Goal: Task Accomplishment & Management: Manage account settings

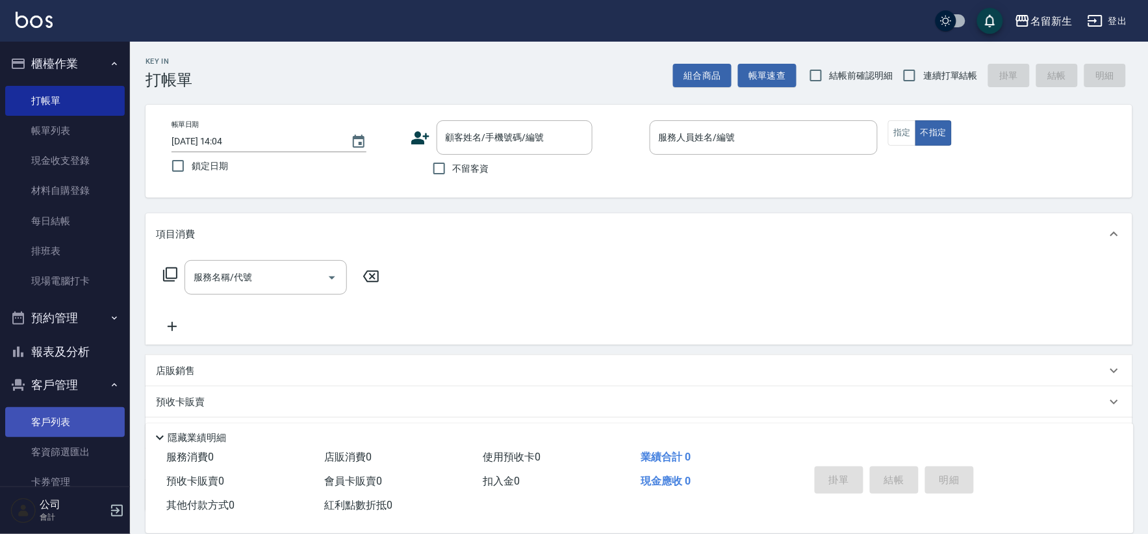
click at [81, 408] on link "客戶列表" at bounding box center [65, 422] width 120 height 30
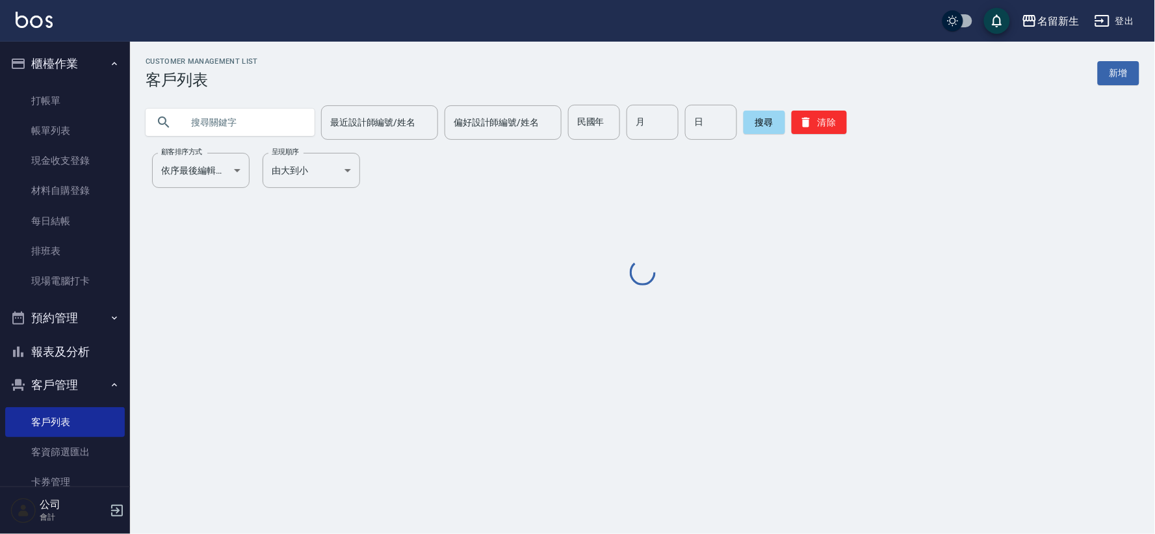
click at [254, 121] on input "text" at bounding box center [243, 122] width 122 height 35
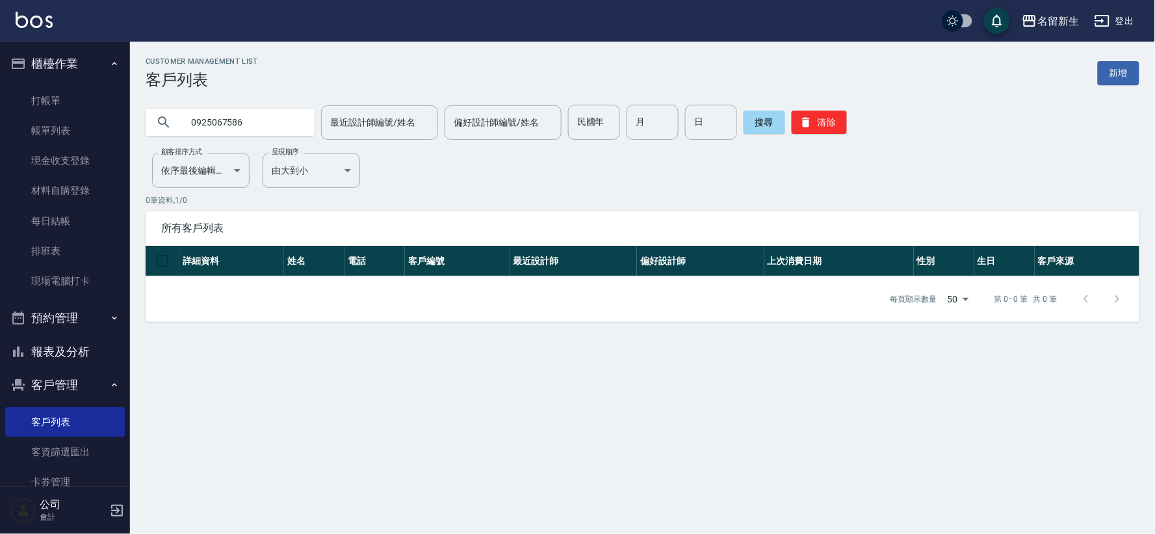
type input "0925067586"
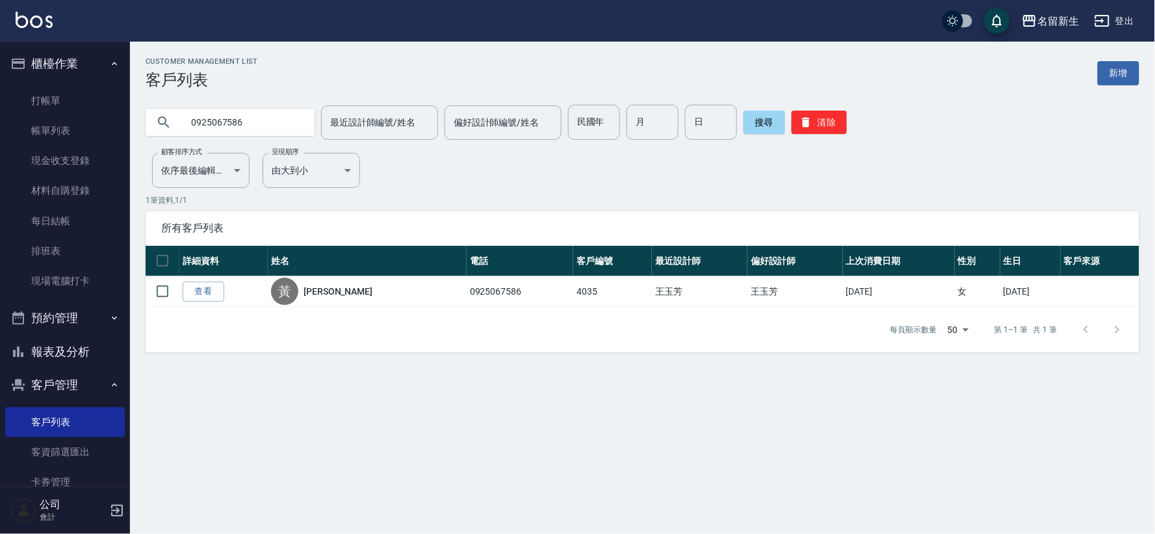
click at [61, 72] on button "櫃檯作業" at bounding box center [65, 64] width 120 height 34
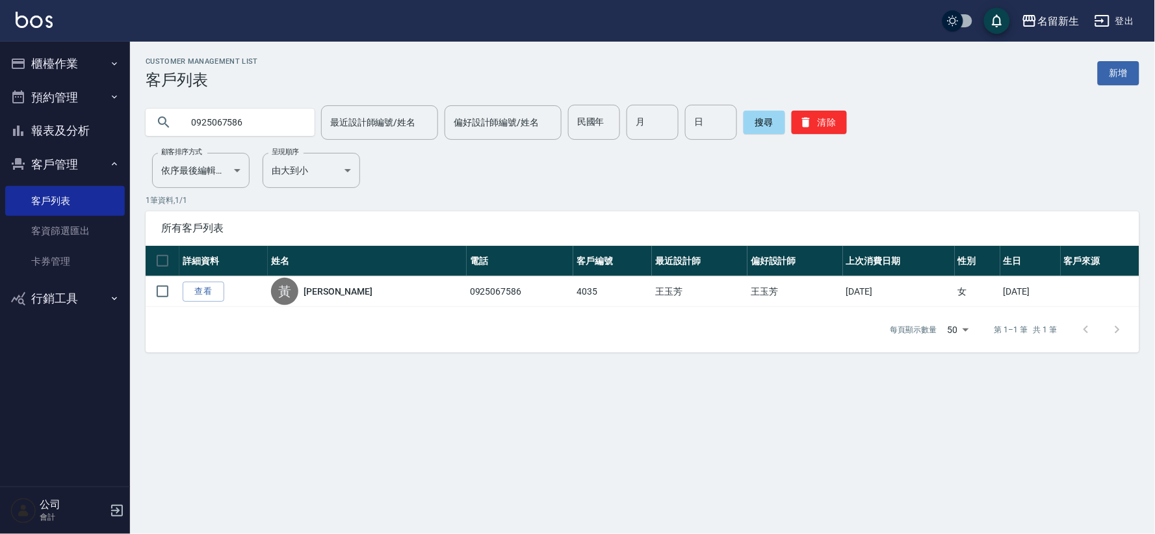
click at [72, 164] on button "客戶管理" at bounding box center [65, 165] width 120 height 34
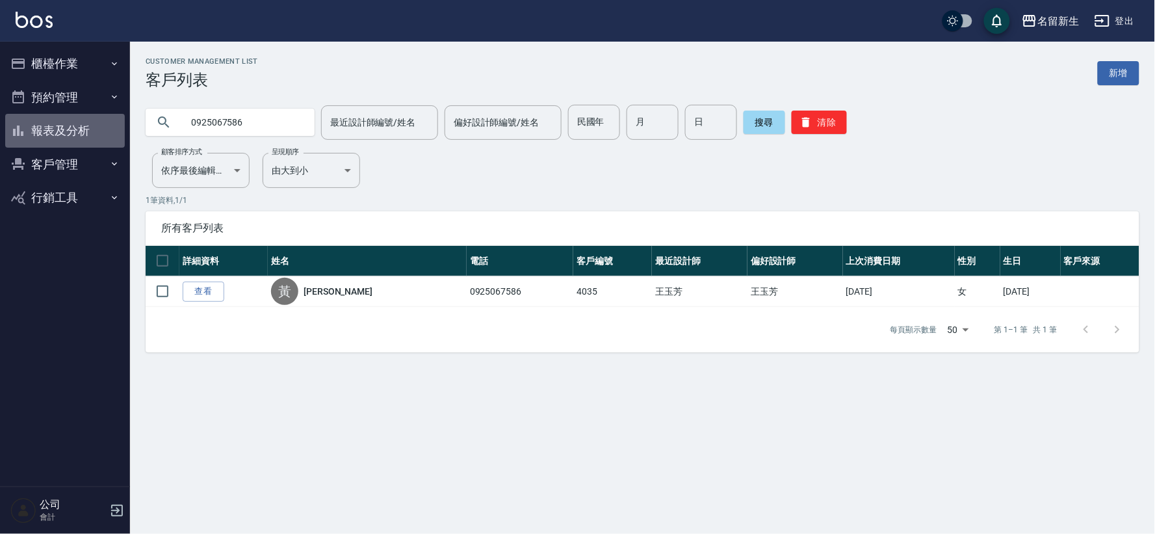
click at [75, 133] on button "報表及分析" at bounding box center [65, 131] width 120 height 34
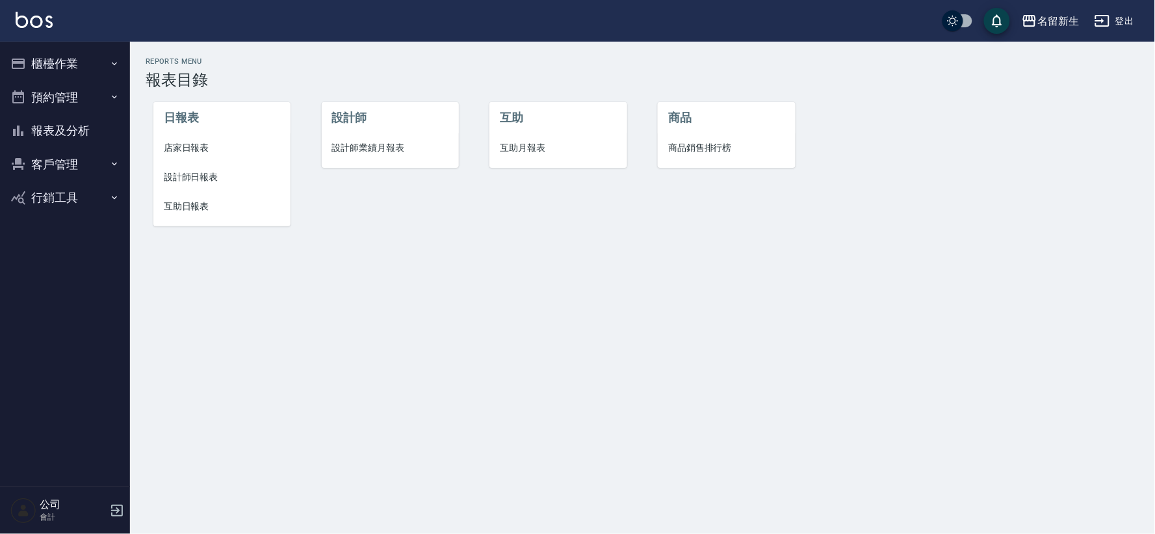
click at [382, 146] on span "設計師業績月報表" at bounding box center [390, 148] width 116 height 14
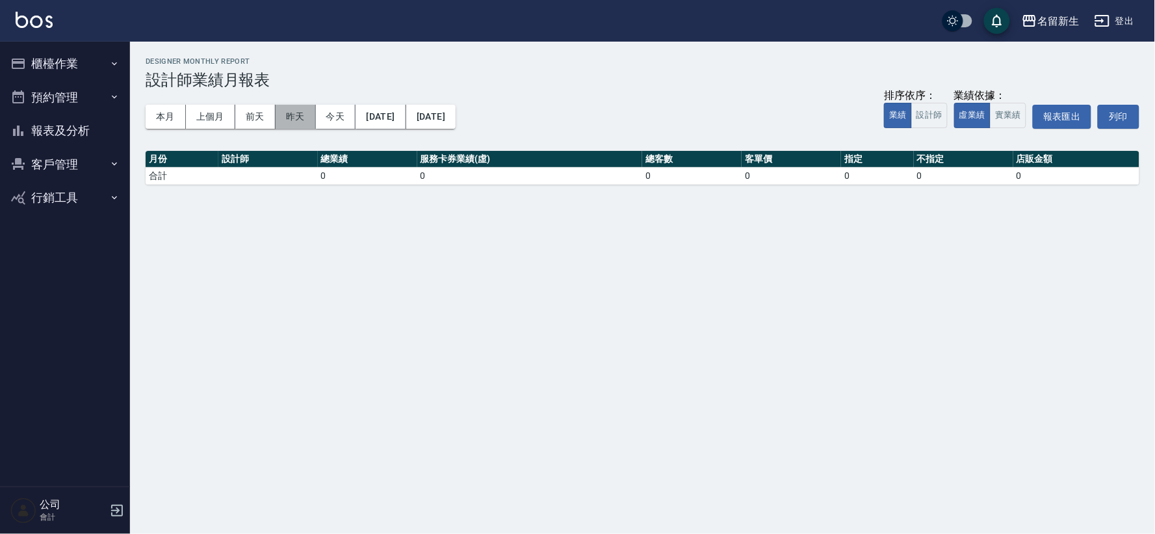
click at [296, 123] on button "昨天" at bounding box center [296, 117] width 40 height 24
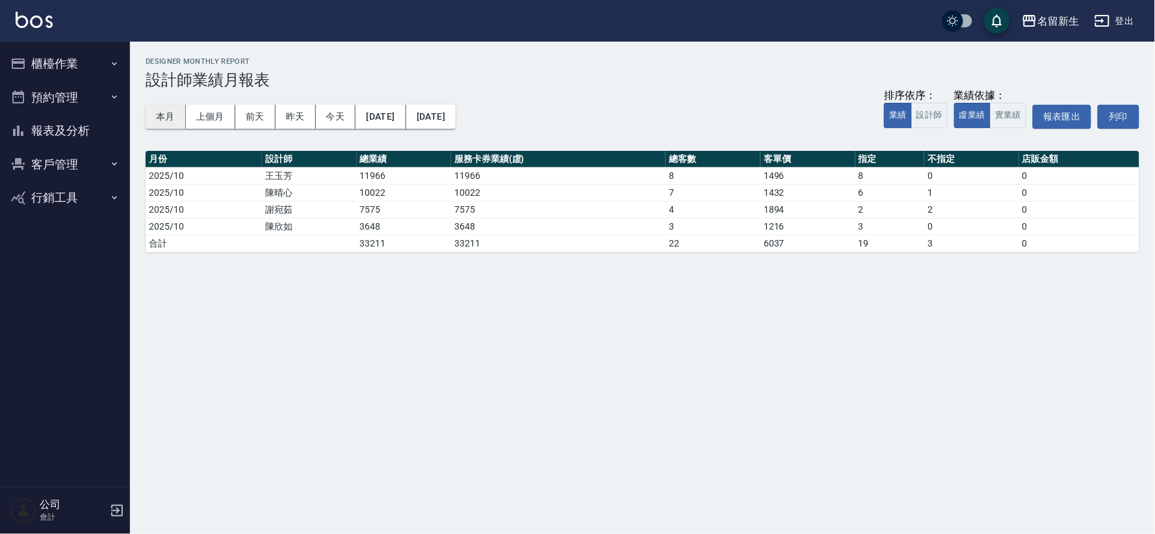
click at [166, 114] on button "本月" at bounding box center [166, 117] width 40 height 24
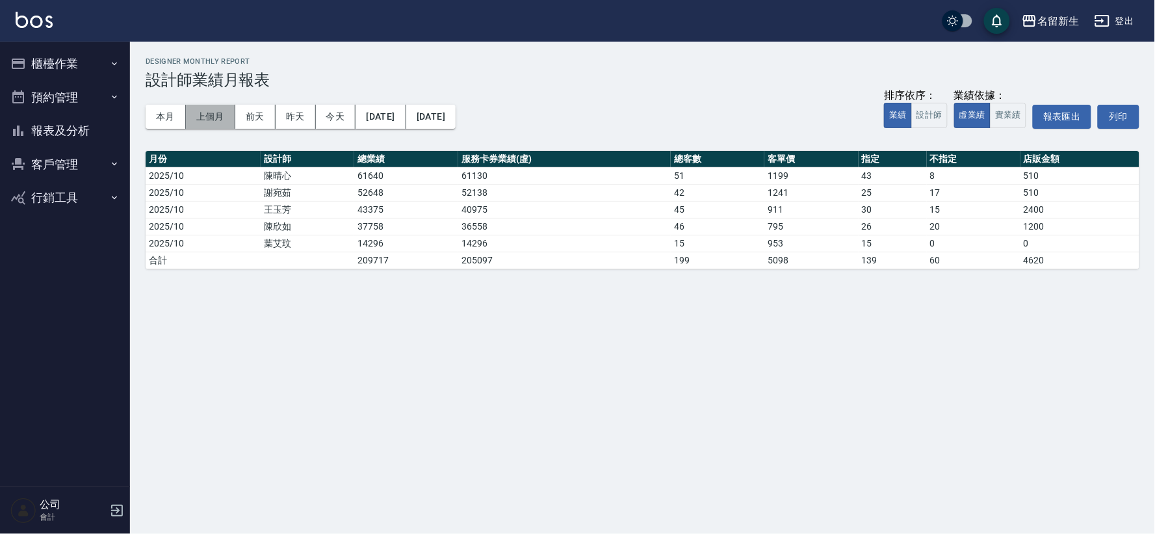
click at [204, 122] on button "上個月" at bounding box center [210, 117] width 49 height 24
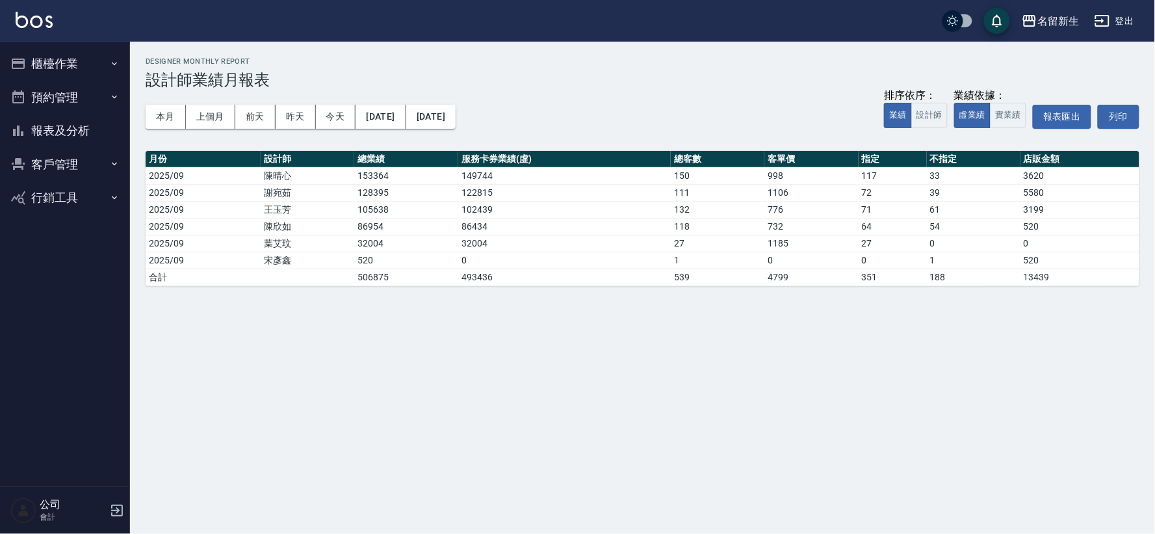
click at [497, 101] on div "本月 上個月 [DATE] [DATE] [DATE] [DATE] [DATE] 排序依序： 業績 設計師 業績依據： 虛業績 實業績 報表匯出 列印" at bounding box center [643, 116] width 994 height 55
click at [456, 122] on button "[DATE]" at bounding box center [430, 117] width 49 height 24
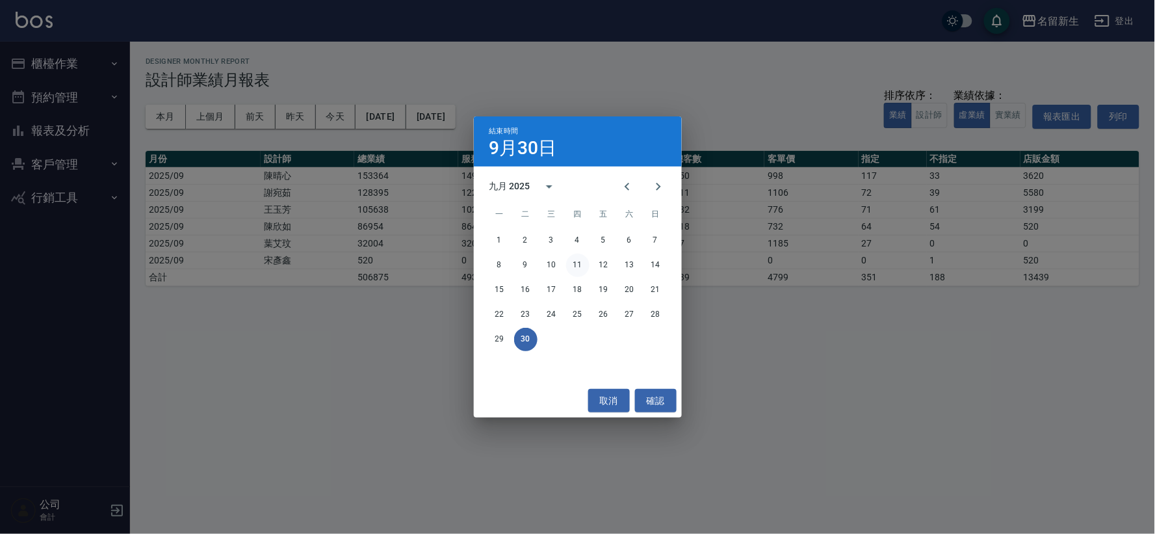
click at [575, 263] on button "11" at bounding box center [577, 264] width 23 height 23
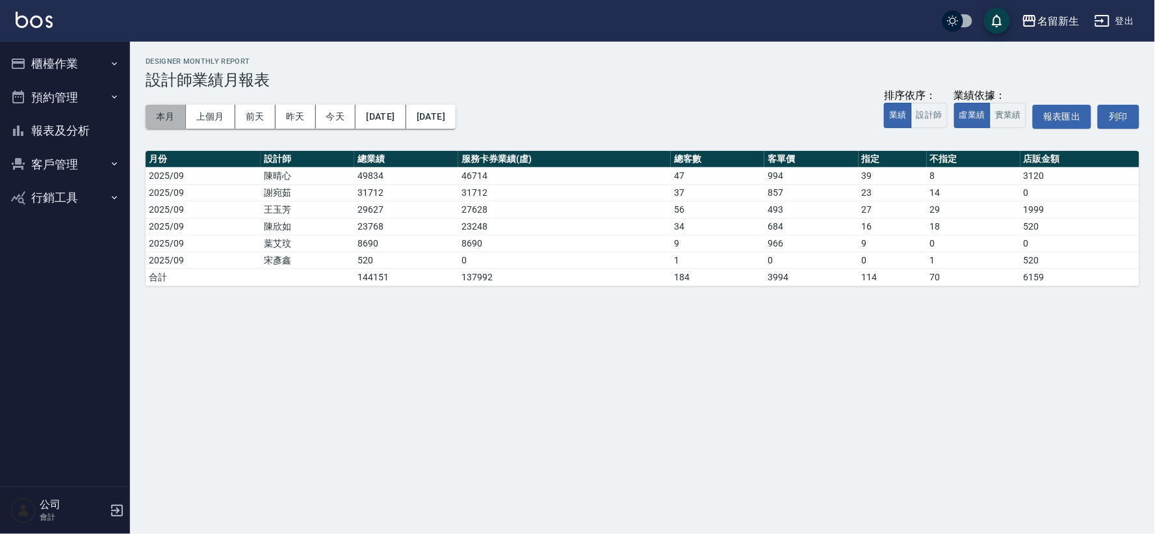
click at [170, 116] on button "本月" at bounding box center [166, 117] width 40 height 24
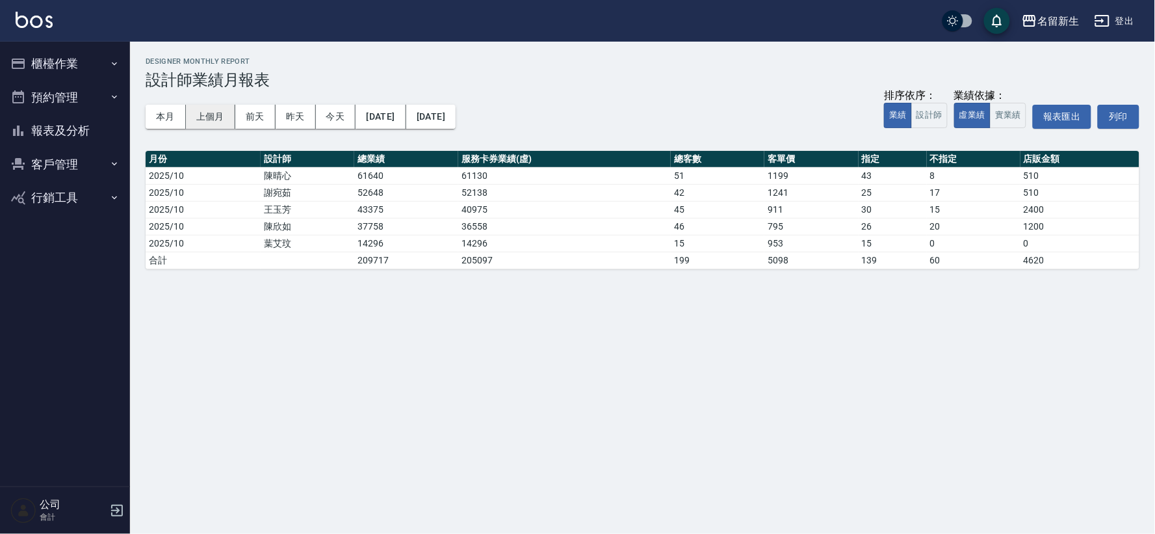
click at [222, 121] on button "上個月" at bounding box center [210, 117] width 49 height 24
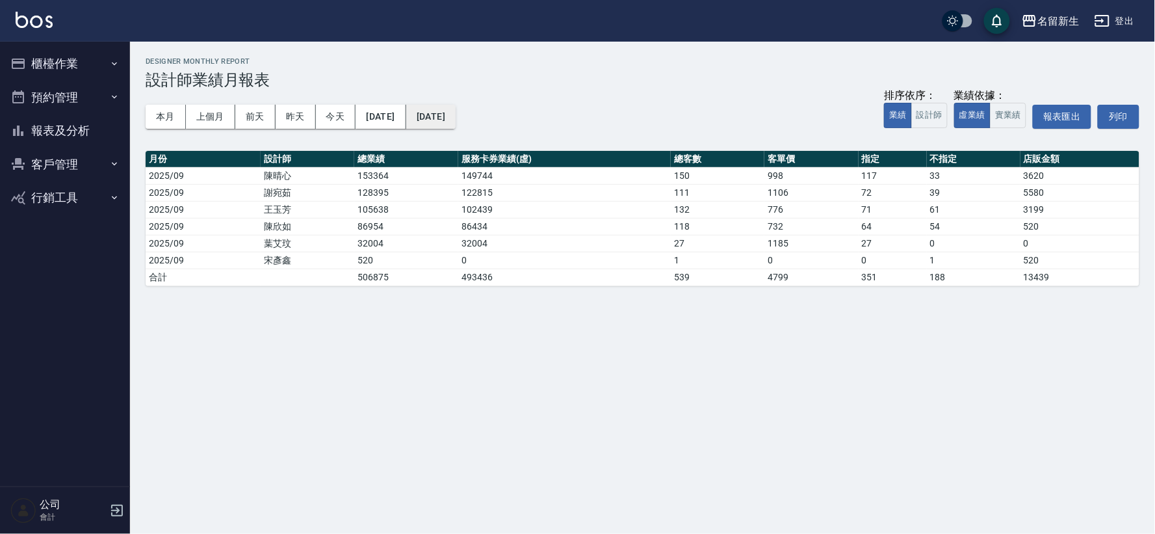
click at [455, 120] on button "[DATE]" at bounding box center [430, 117] width 49 height 24
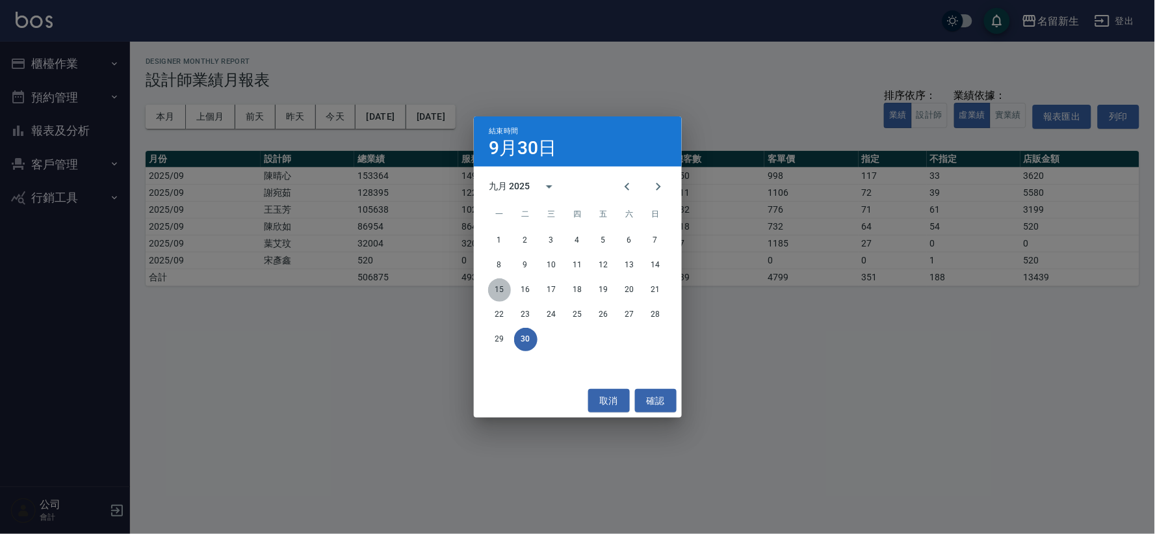
click at [497, 289] on button "15" at bounding box center [499, 289] width 23 height 23
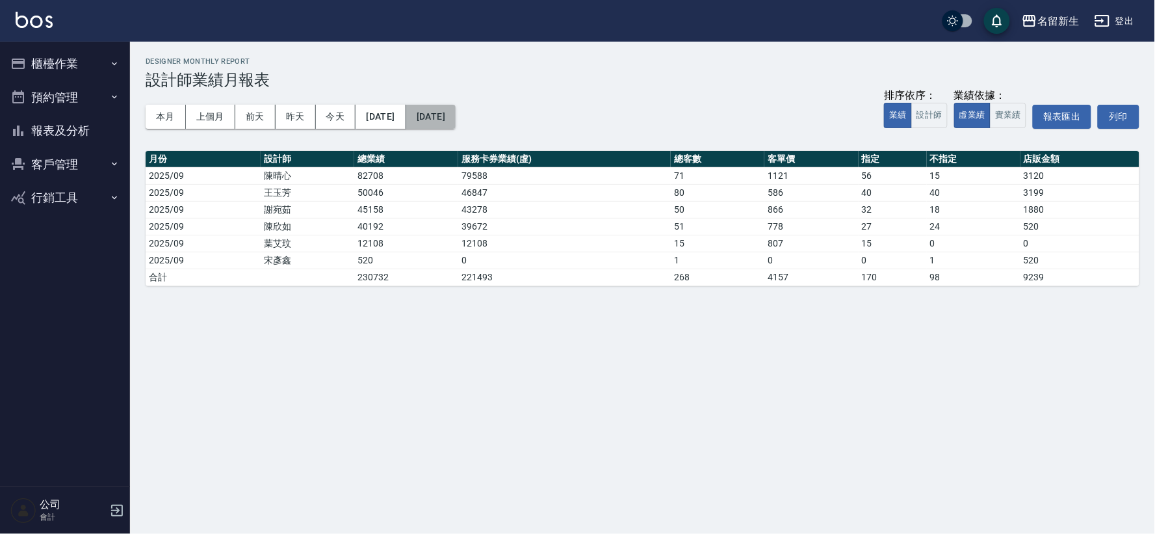
click at [456, 122] on button "[DATE]" at bounding box center [430, 117] width 49 height 24
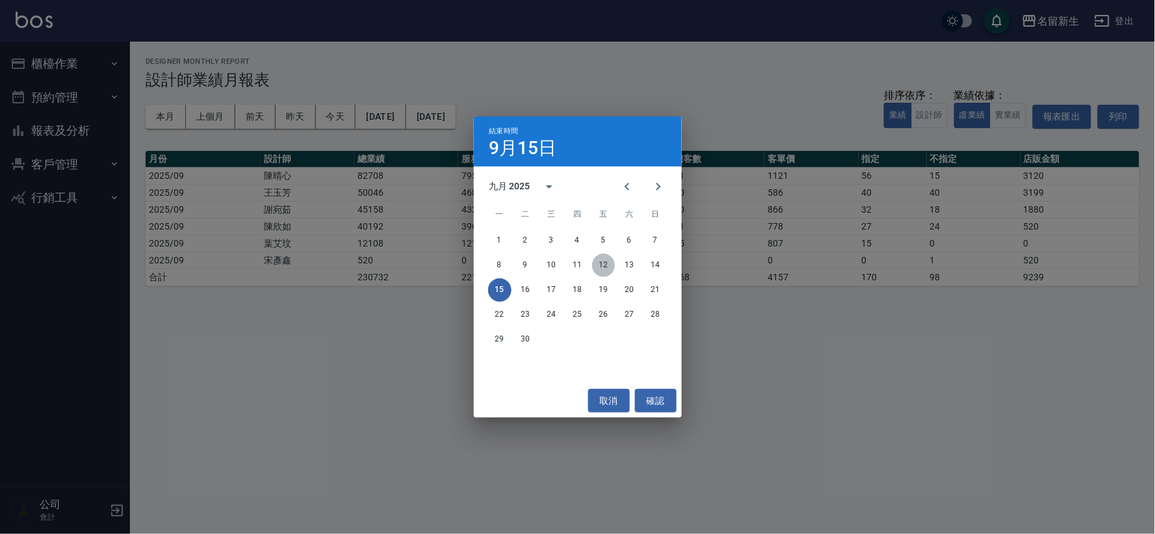
click at [606, 263] on button "12" at bounding box center [603, 264] width 23 height 23
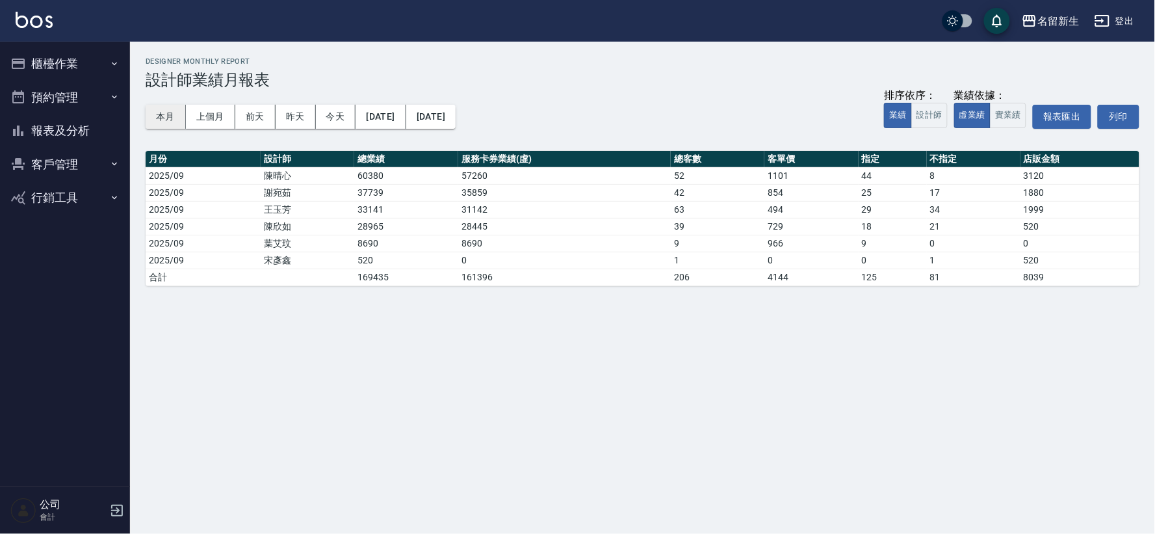
click at [167, 116] on button "本月" at bounding box center [166, 117] width 40 height 24
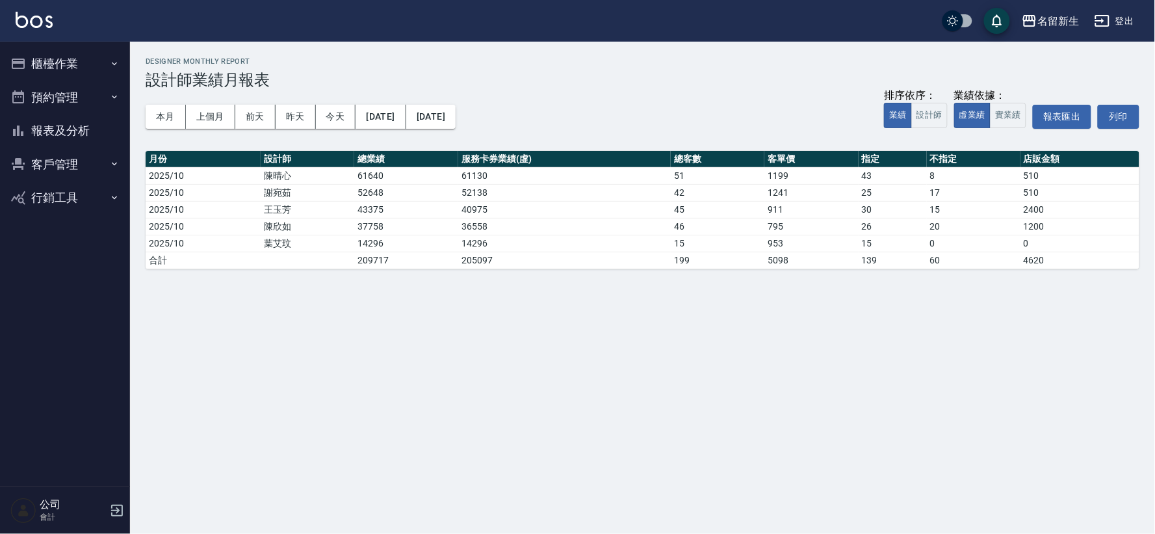
click at [36, 164] on button "客戶管理" at bounding box center [65, 165] width 120 height 34
click at [42, 187] on link "客戶列表" at bounding box center [65, 201] width 120 height 30
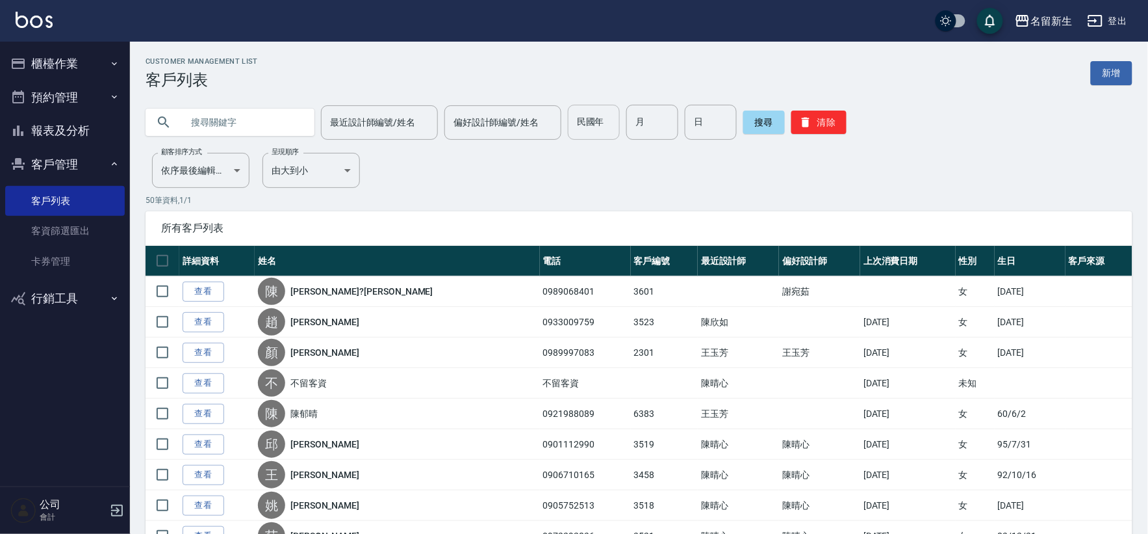
click at [579, 127] on input "民國年" at bounding box center [594, 122] width 52 height 35
type input "3"
type input "68"
type input "12"
type input "31"
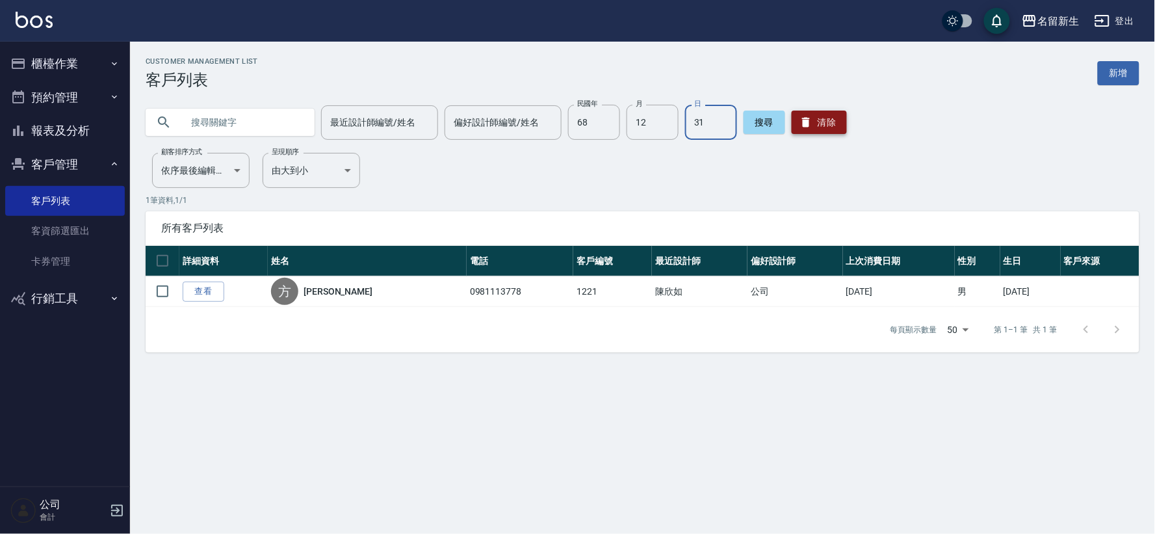
click at [807, 122] on button "清除" at bounding box center [819, 121] width 55 height 23
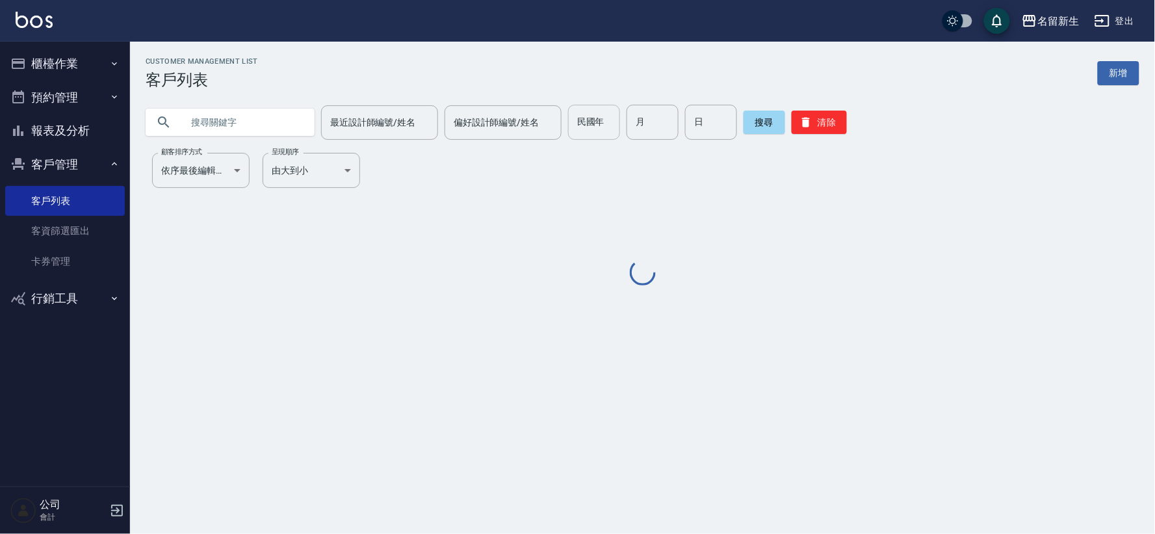
click at [605, 132] on input "民國年" at bounding box center [594, 122] width 52 height 35
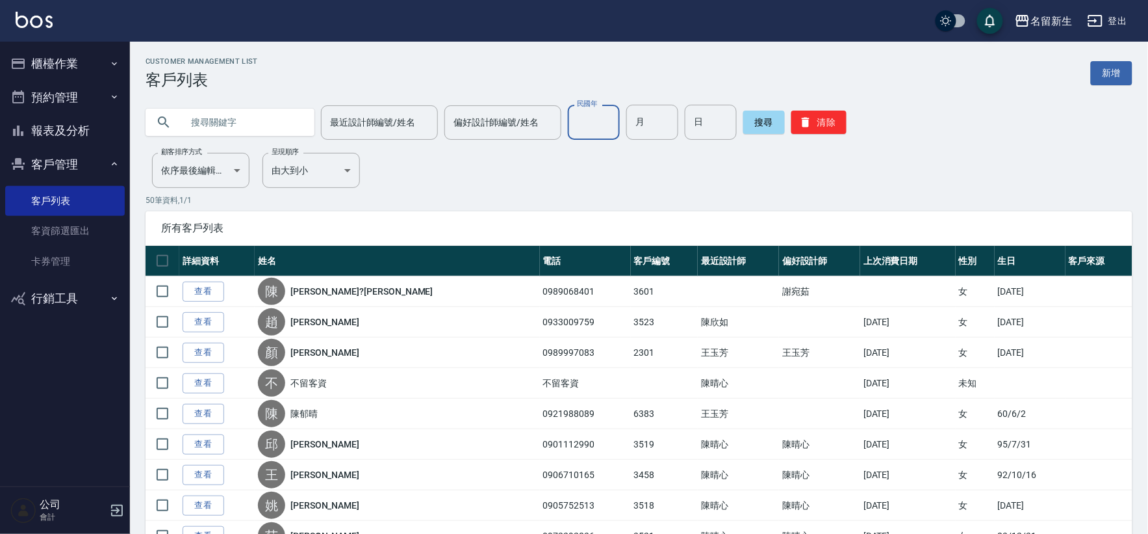
click at [601, 122] on input "民國年" at bounding box center [594, 122] width 52 height 35
type input "85"
type input "09"
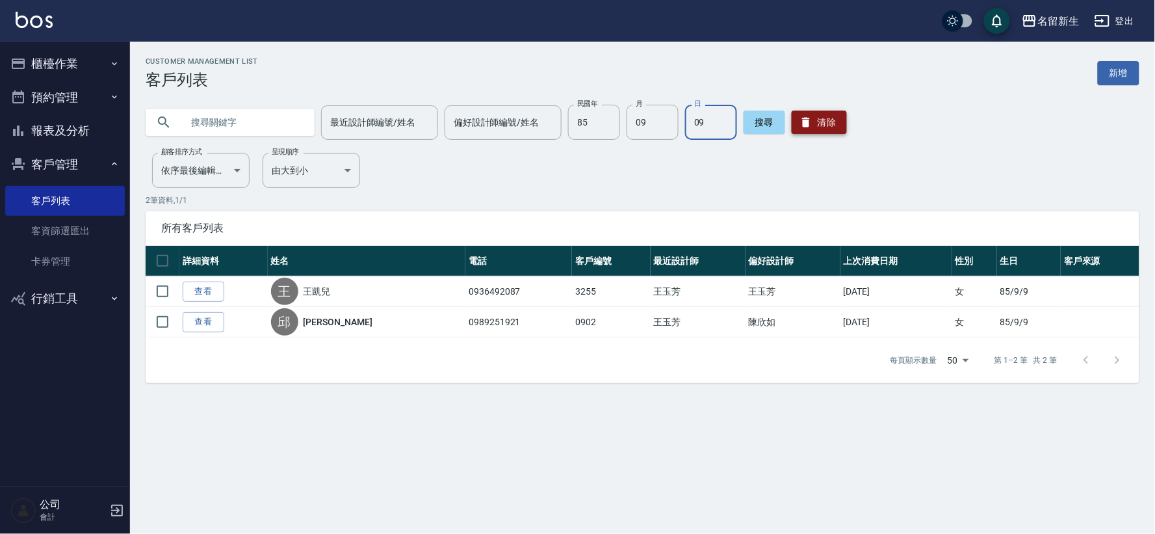
click at [792, 127] on button "清除" at bounding box center [819, 121] width 55 height 23
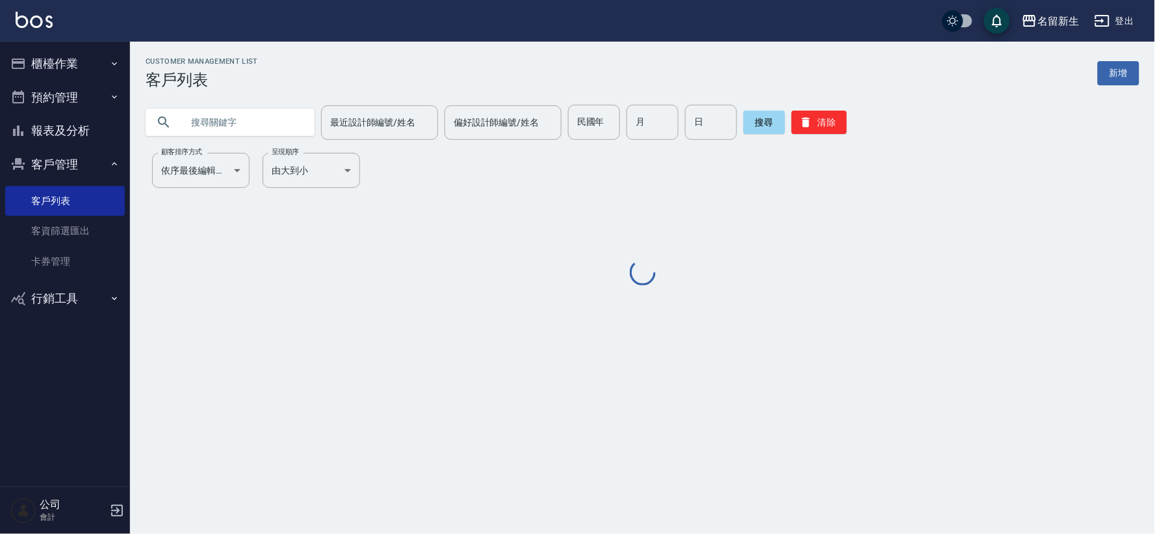
click at [226, 127] on input "text" at bounding box center [243, 122] width 122 height 35
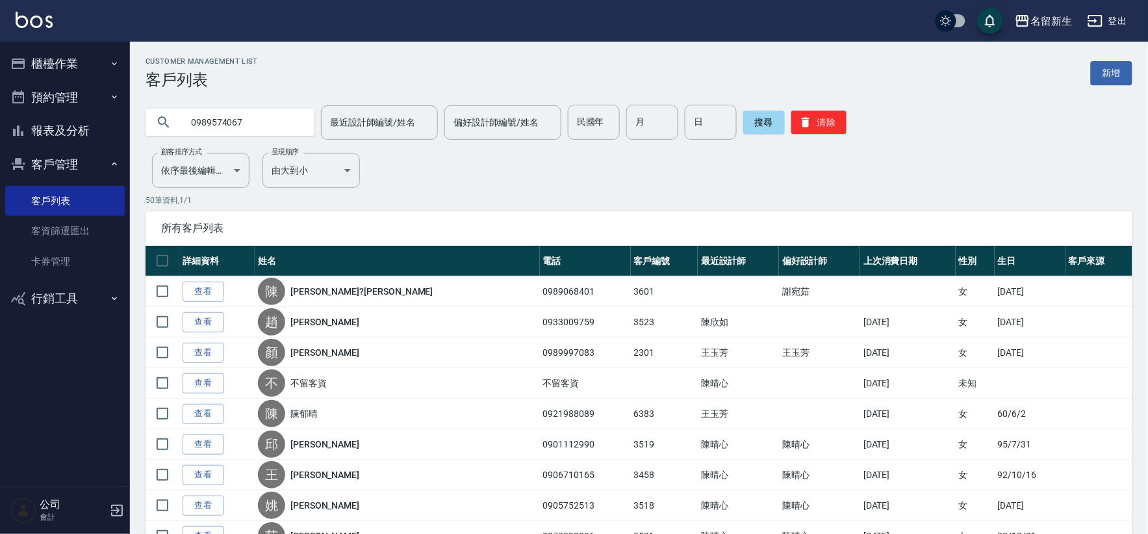
type input "0989574067"
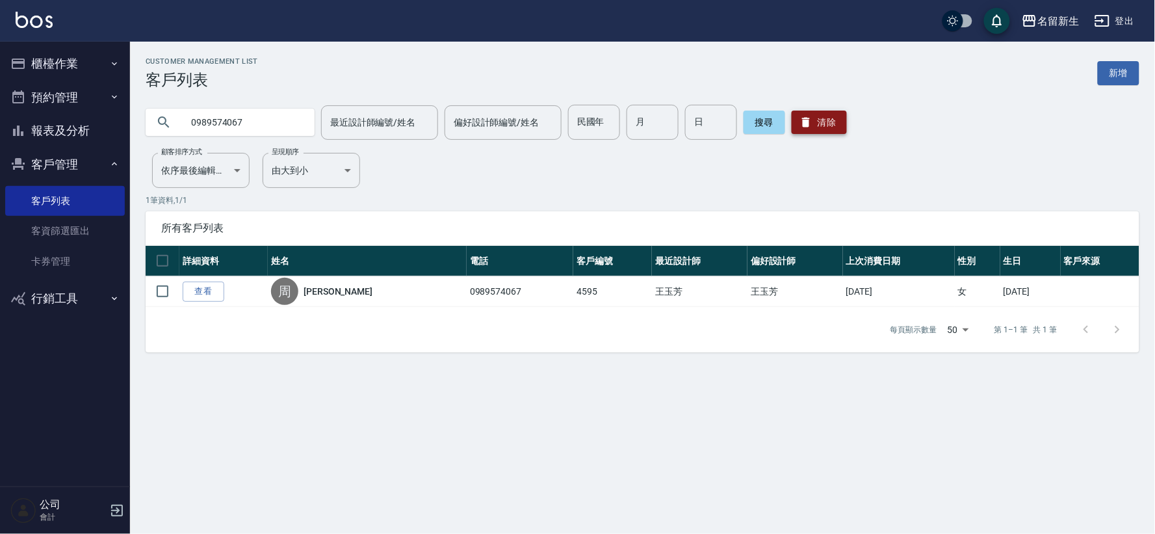
click at [811, 118] on button "清除" at bounding box center [819, 121] width 55 height 23
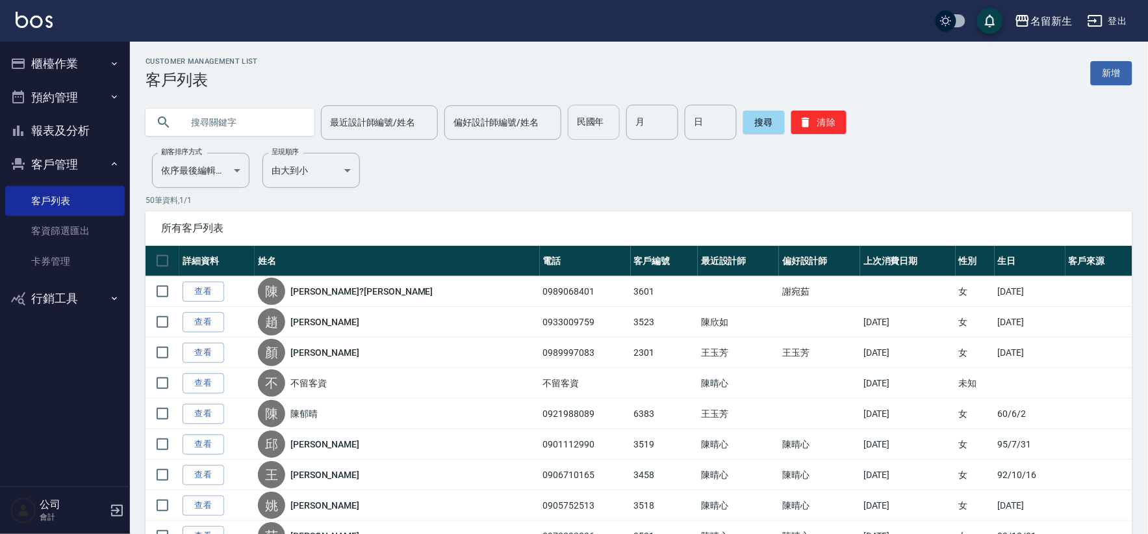
click at [588, 120] on input "民國年" at bounding box center [594, 122] width 52 height 35
type input "79"
type input "02"
type input "04"
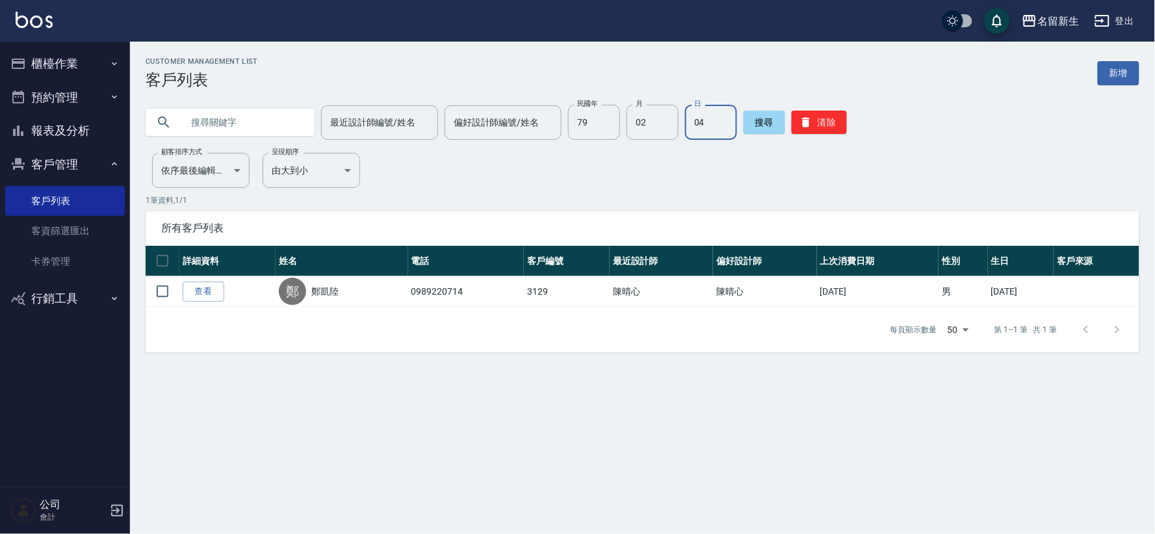
click at [54, 66] on button "櫃檯作業" at bounding box center [65, 64] width 120 height 34
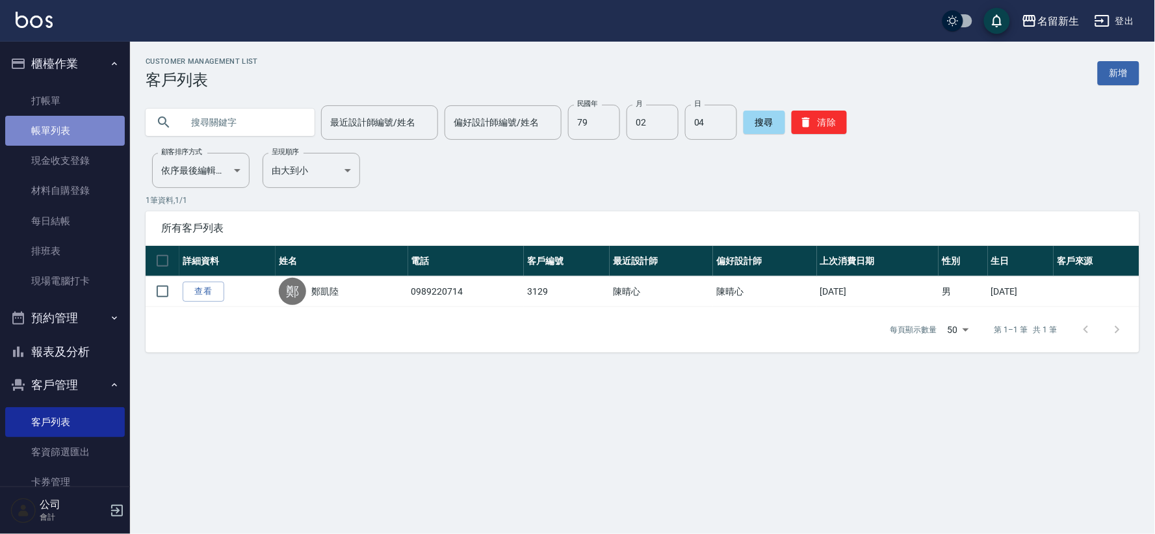
click at [75, 133] on link "帳單列表" at bounding box center [65, 131] width 120 height 30
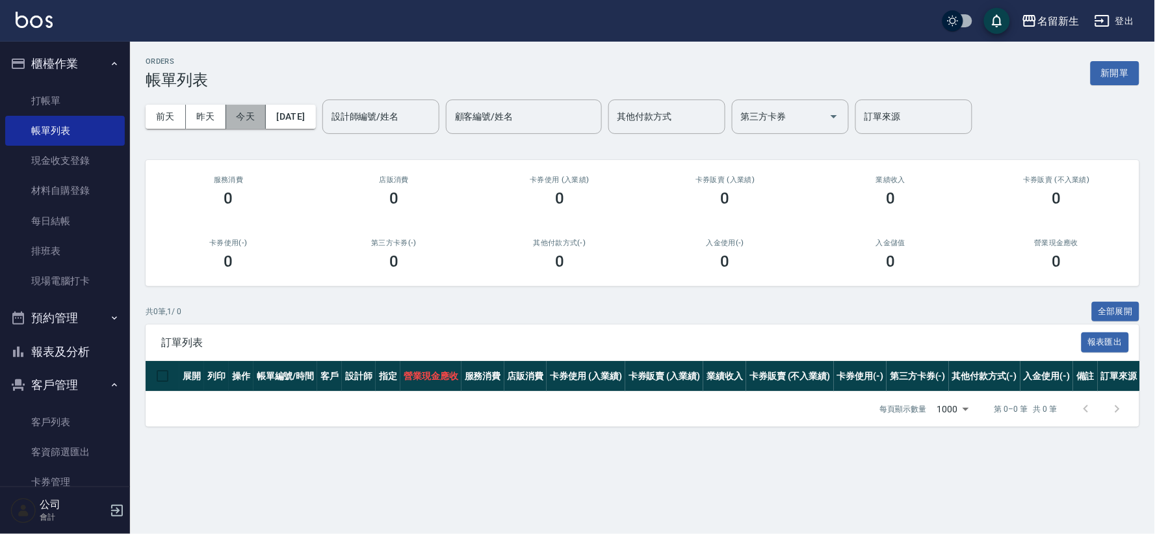
click at [239, 109] on button "今天" at bounding box center [246, 117] width 40 height 24
click at [83, 66] on button "櫃檯作業" at bounding box center [65, 64] width 120 height 34
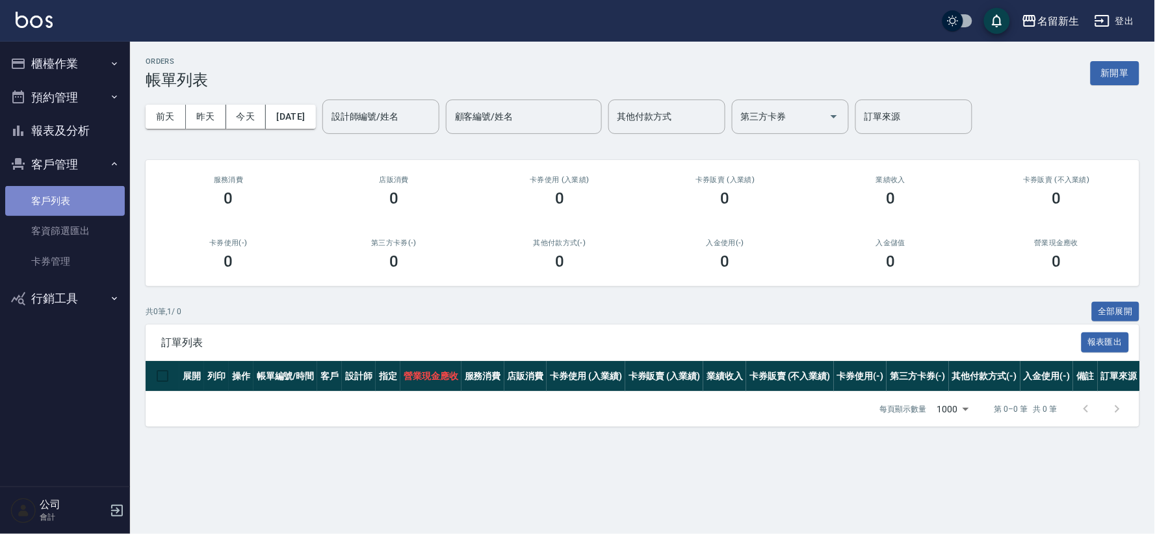
click at [64, 203] on link "客戶列表" at bounding box center [65, 201] width 120 height 30
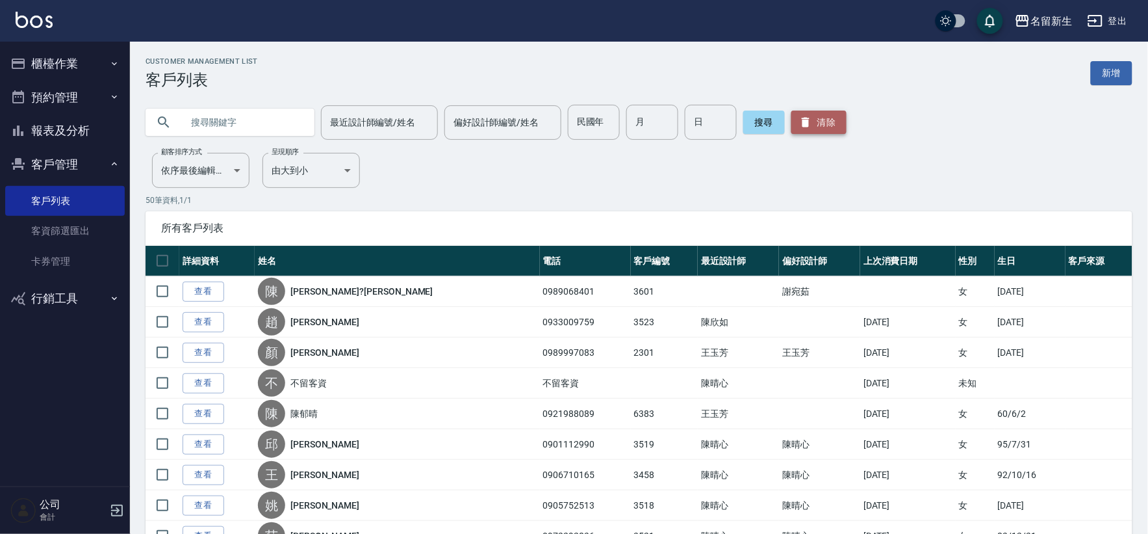
click at [823, 126] on button "清除" at bounding box center [819, 121] width 55 height 23
click at [590, 117] on input "民國年" at bounding box center [594, 122] width 52 height 35
click at [605, 125] on input "87" at bounding box center [594, 122] width 52 height 35
type input "8"
type input "87"
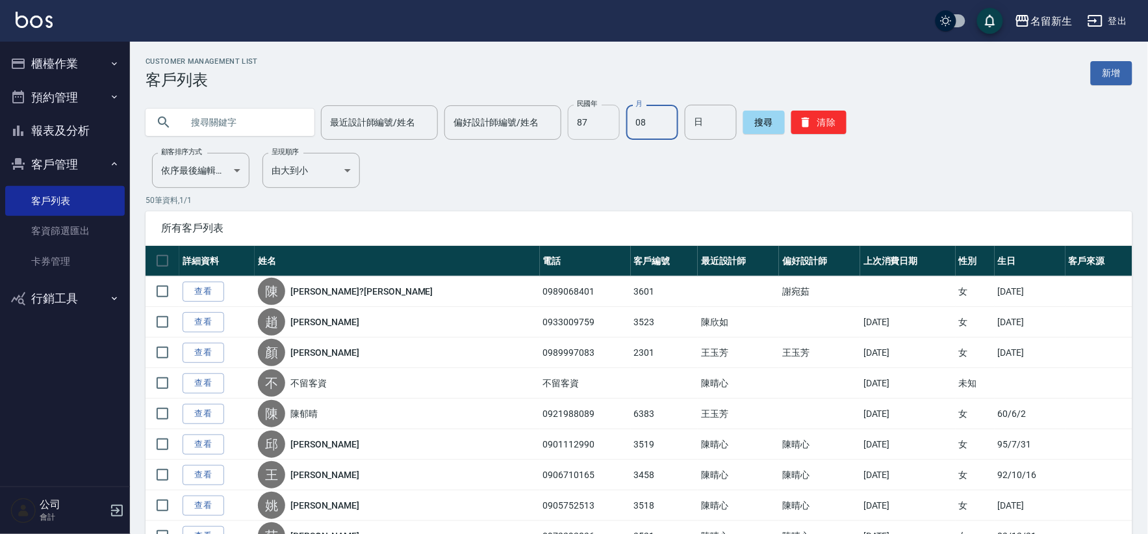
type input "08"
type input "06"
